Goal: Task Accomplishment & Management: Manage account settings

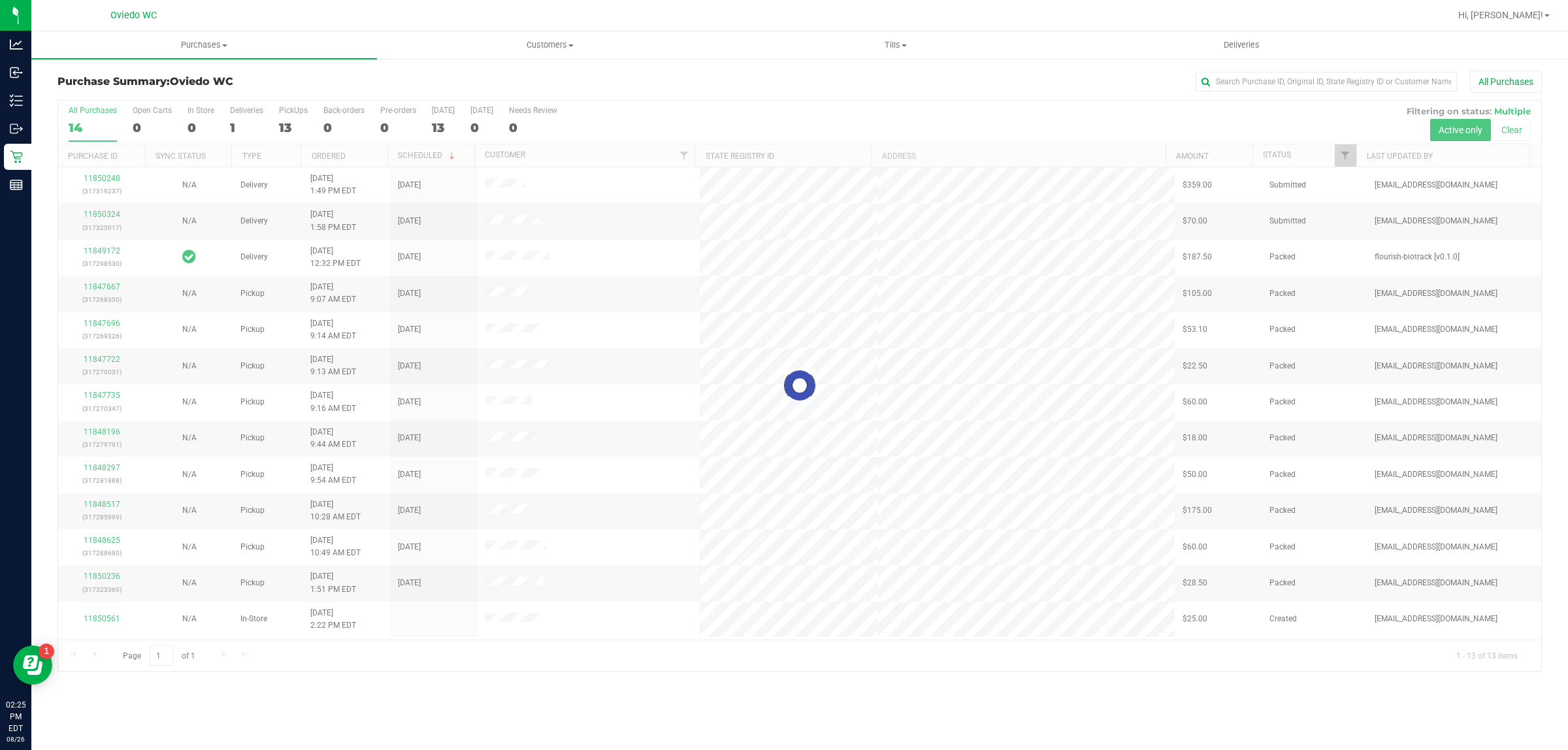
click at [1530, 23] on div "Hi, [PERSON_NAME]!" at bounding box center [1504, 15] width 102 height 23
click at [1532, 14] on span "Hi, [PERSON_NAME]!" at bounding box center [1501, 14] width 85 height 10
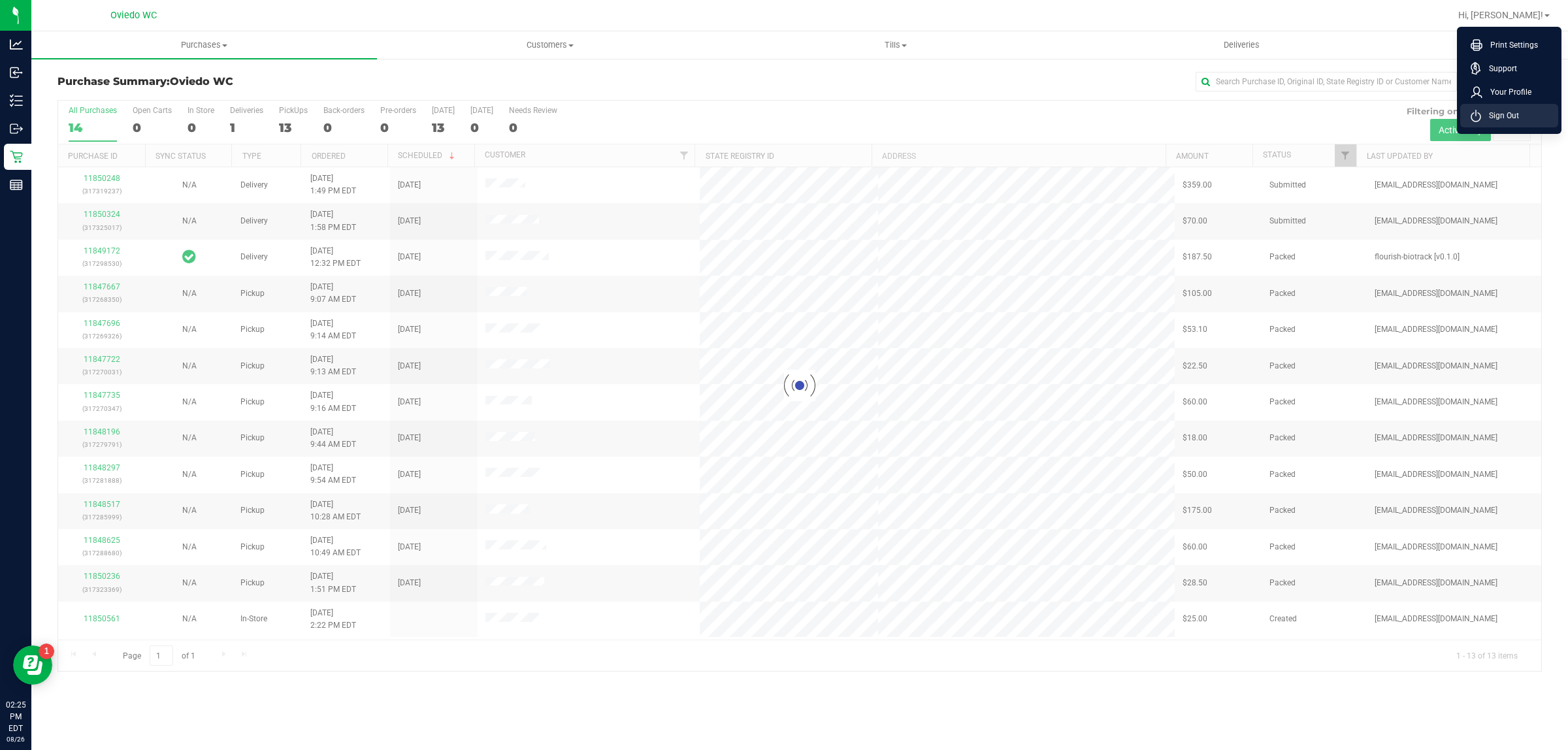
click at [1513, 110] on span "Sign Out" at bounding box center [1500, 115] width 38 height 13
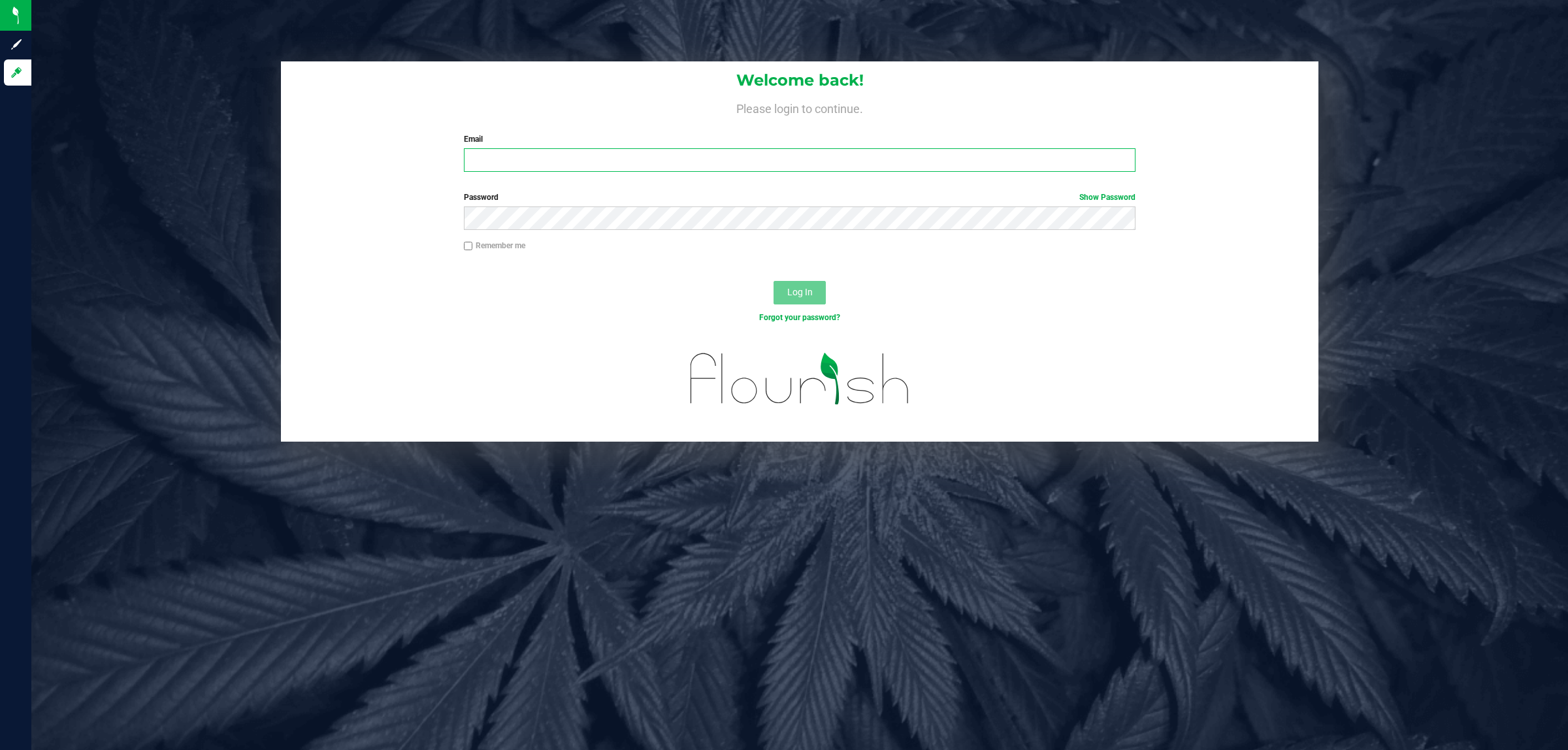
click at [514, 158] on input "Email" at bounding box center [800, 160] width 672 height 23
type input "[EMAIL_ADDRESS][DOMAIN_NAME]"
click at [774, 281] on button "Log In" at bounding box center [800, 292] width 52 height 23
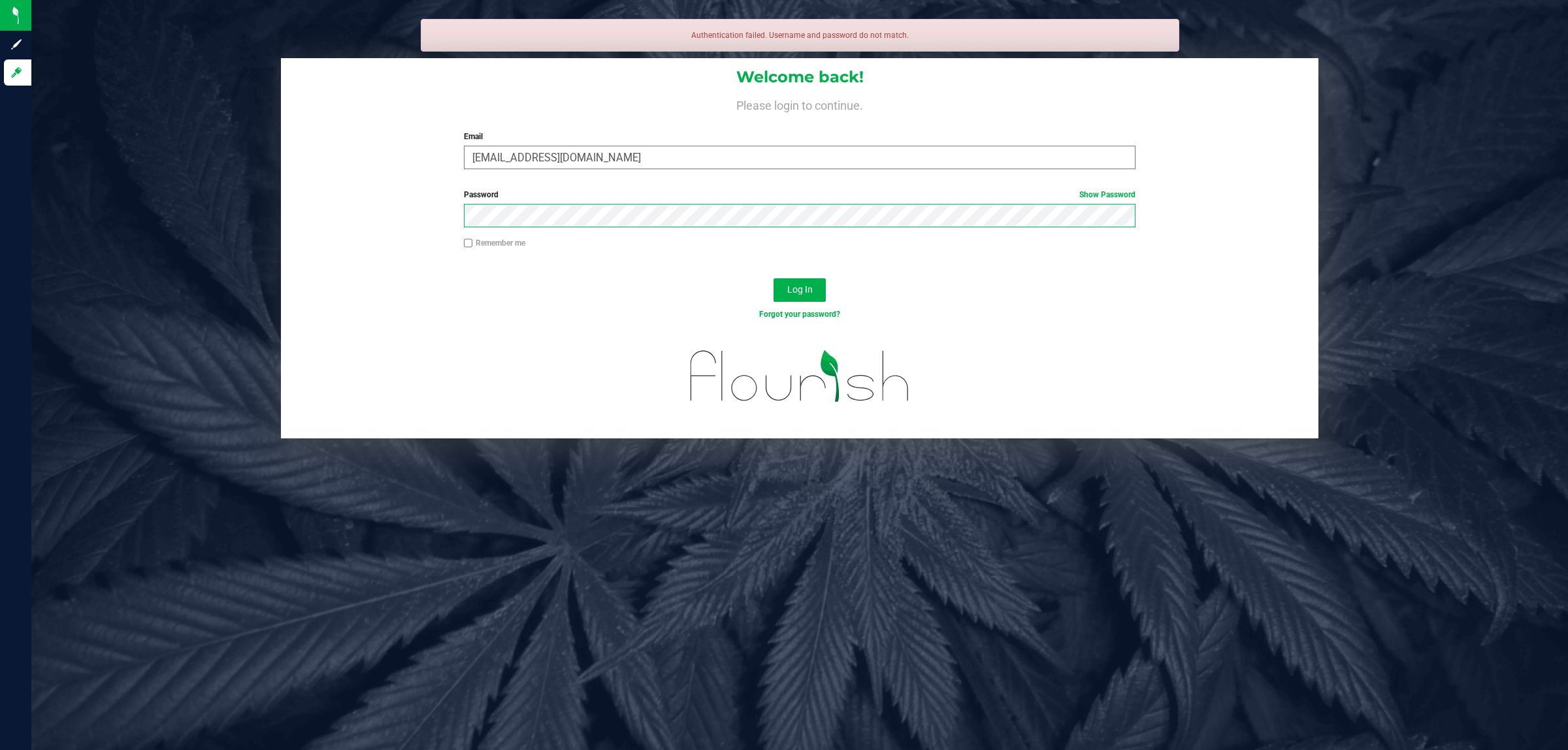
click at [774, 278] on button "Log In" at bounding box center [800, 290] width 52 height 23
